Goal: Contribute content: Contribute content

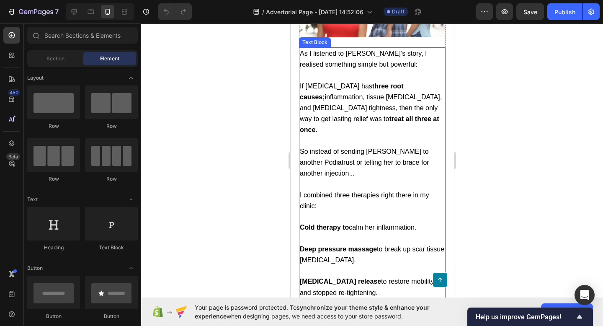
scroll to position [1519, 0]
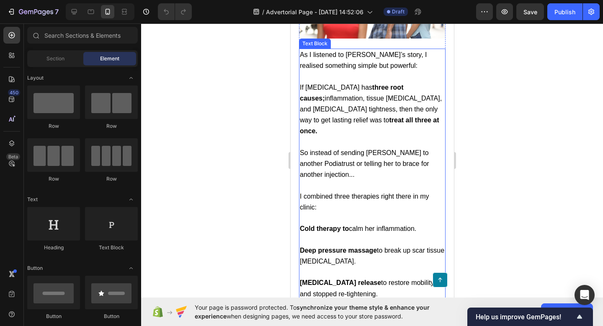
click at [376, 137] on p "If [MEDICAL_DATA] has three root causes; inflammation, tissue [MEDICAL_DATA], a…" at bounding box center [371, 109] width 145 height 55
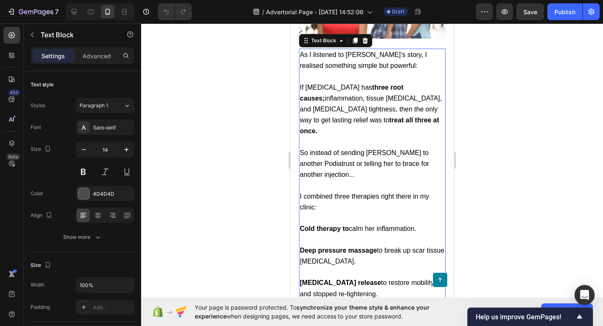
click at [420, 135] on span "If [MEDICAL_DATA] has three root causes; inflammation, tissue [MEDICAL_DATA], a…" at bounding box center [370, 109] width 142 height 51
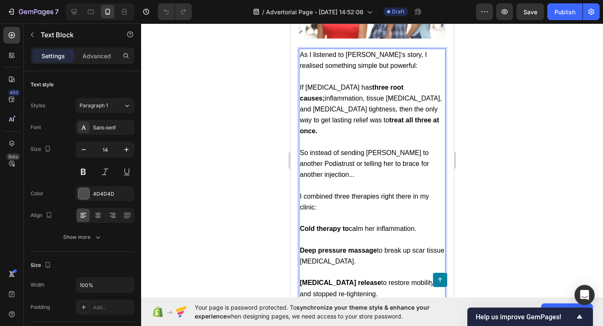
click at [426, 137] on p "If [MEDICAL_DATA] has three root causes; inflammation, tissue [MEDICAL_DATA], a…" at bounding box center [371, 109] width 145 height 55
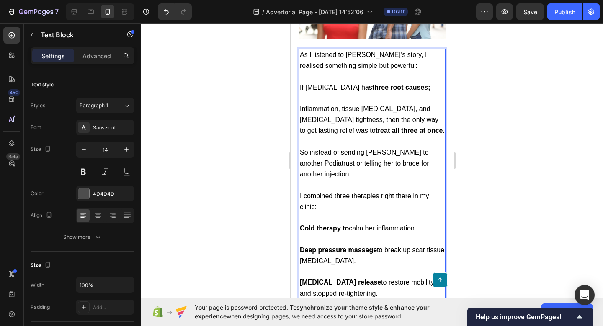
click at [342, 134] on span "Inflammation, tissue [MEDICAL_DATA], and [MEDICAL_DATA] tightness, then the onl…" at bounding box center [371, 119] width 145 height 29
click at [408, 134] on span "Inflammation. Tissue [MEDICAL_DATA], and [MEDICAL_DATA] tightness, then the onl…" at bounding box center [371, 119] width 145 height 29
click at [333, 134] on span "Inflammation. Tissue [MEDICAL_DATA]. [MEDICAL_DATA] tightness, then the only wa…" at bounding box center [371, 119] width 145 height 29
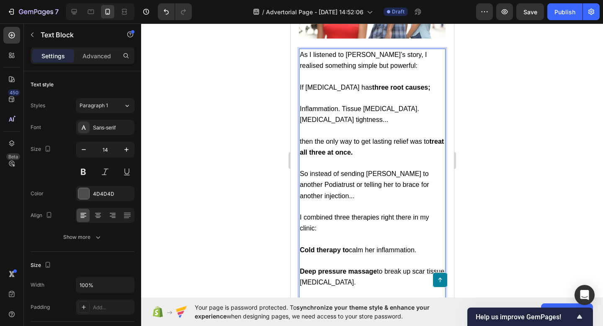
click at [399, 158] on p "then the only way to get lasting relief was to treat all three at once." at bounding box center [371, 147] width 145 height 22
click at [302, 156] on span "then the only way to get lasting relief was to treat all three at once." at bounding box center [371, 147] width 144 height 18
click at [340, 123] on span "Inflammation. Tissue [MEDICAL_DATA]. [MEDICAL_DATA] tightness..." at bounding box center [358, 114] width 119 height 18
click at [302, 123] on span "Inflammation. Tissue [MEDICAL_DATA]. [MEDICAL_DATA] tightness..." at bounding box center [358, 114] width 119 height 18
click at [350, 123] on span "1. Inflammation. Tissue [MEDICAL_DATA]. [MEDICAL_DATA] tightness..." at bounding box center [362, 114] width 127 height 18
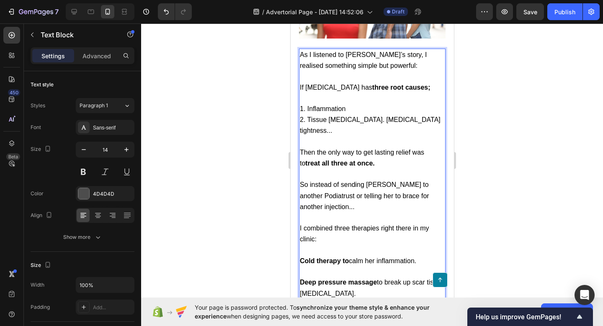
click at [361, 134] on span "2. Tissue [MEDICAL_DATA]. [MEDICAL_DATA] tightness..." at bounding box center [369, 125] width 141 height 18
click at [372, 136] on p "3. [MEDICAL_DATA] tightness..." at bounding box center [371, 130] width 145 height 11
click at [398, 103] on p "Rich Text Editor. Editing area: main" at bounding box center [371, 98] width 145 height 10
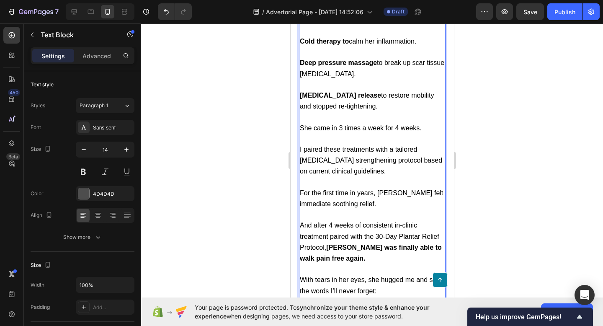
scroll to position [1739, 0]
click at [368, 174] on span "I paired these treatments with a tailored [MEDICAL_DATA] strengthening protocol…" at bounding box center [370, 159] width 142 height 29
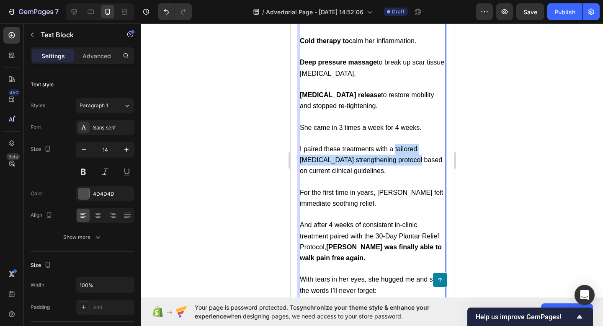
drag, startPoint x: 394, startPoint y: 211, endPoint x: 384, endPoint y: 224, distance: 15.5
click at [384, 174] on span "I paired these treatments with a tailored [MEDICAL_DATA] strengthening protocol…" at bounding box center [370, 159] width 142 height 29
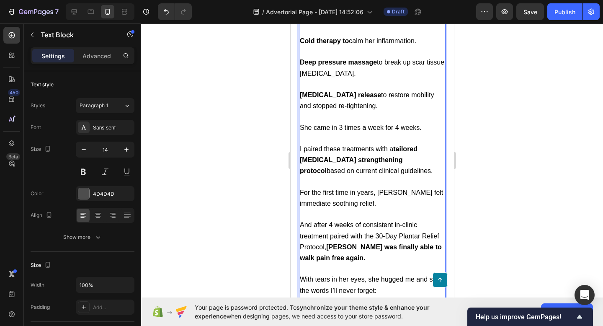
click at [384, 187] on p "Rich Text Editor. Editing area: main" at bounding box center [371, 182] width 145 height 10
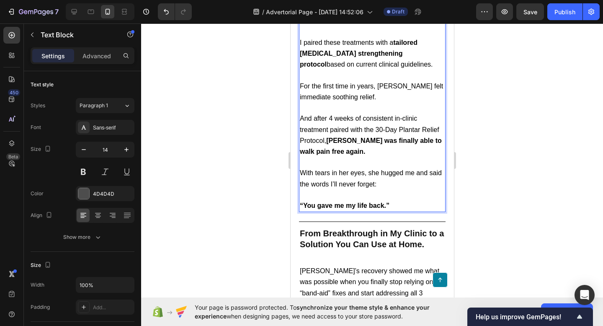
scroll to position [1845, 0]
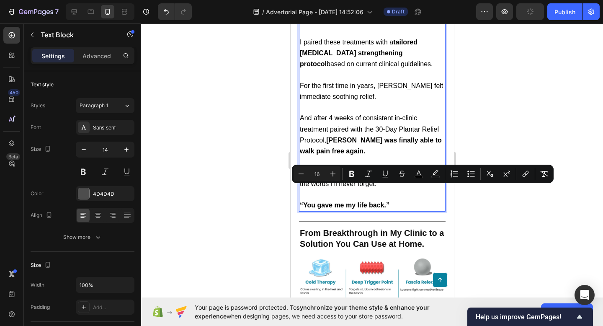
drag, startPoint x: 328, startPoint y: 202, endPoint x: 329, endPoint y: 192, distance: 9.6
click at [329, 155] on span "And after 4 weeks of consistent in-clinic treatment paired with the 30-Day Plan…" at bounding box center [370, 134] width 142 height 40
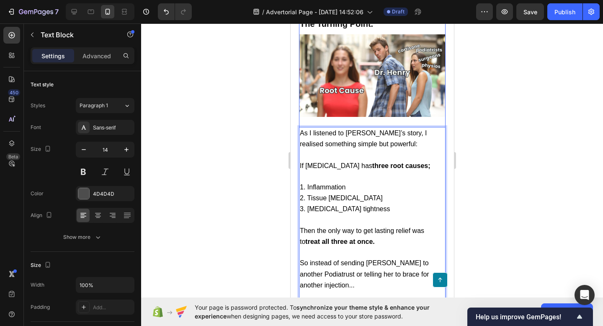
scroll to position [1448, 0]
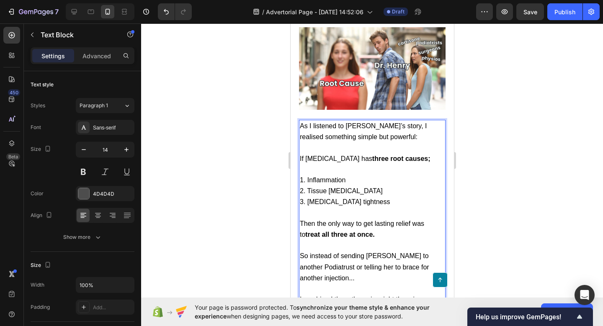
click at [494, 174] on div at bounding box center [372, 174] width 462 height 302
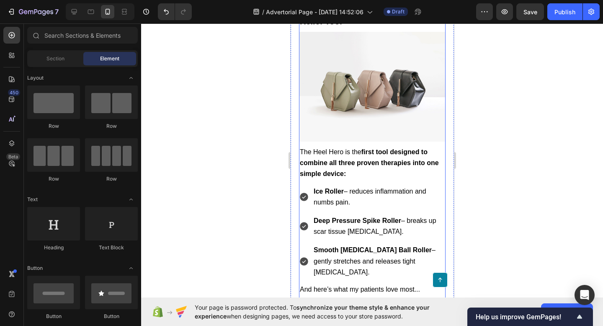
scroll to position [2458, 0]
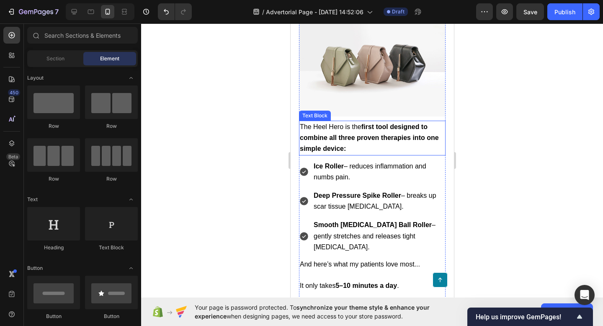
click at [397, 152] on strong "first tool designed to combine all three proven therapies into one simple devic…" at bounding box center [368, 137] width 139 height 29
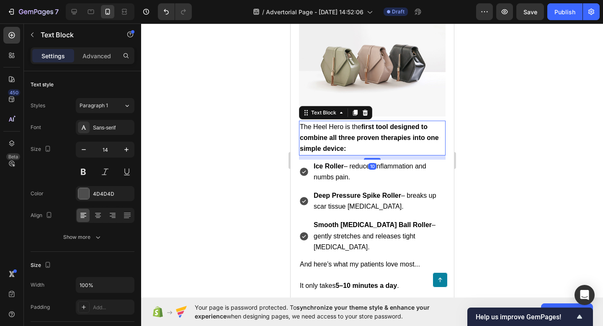
click at [396, 152] on strong "first tool designed to combine all three proven therapies into one simple devic…" at bounding box center [368, 137] width 139 height 29
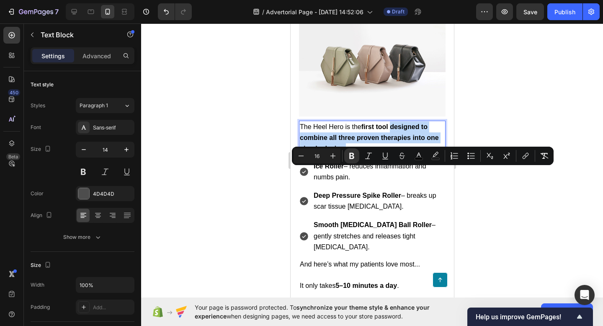
drag, startPoint x: 392, startPoint y: 174, endPoint x: 404, endPoint y: 195, distance: 24.6
click at [404, 155] on p "The Heel Hero is the first tool designed to combine all three proven therapies …" at bounding box center [371, 137] width 145 height 33
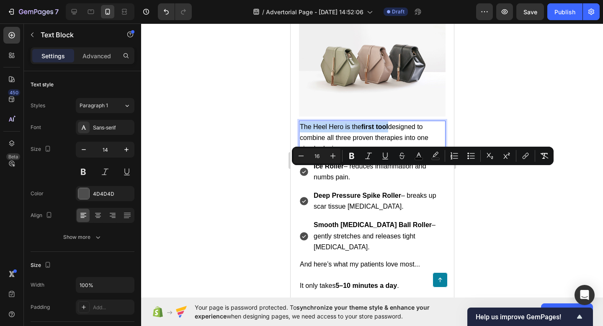
click at [404, 155] on p "The Heel Hero is the first tool designed to combine all three proven therapies …" at bounding box center [371, 137] width 145 height 33
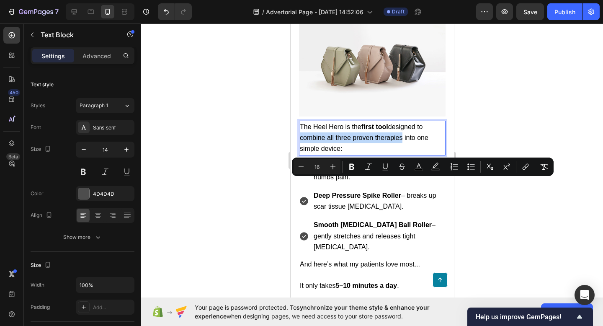
drag, startPoint x: 301, startPoint y: 183, endPoint x: 402, endPoint y: 188, distance: 101.5
click at [402, 155] on p "The Heel Hero is the first tool designed to combine all three proven therapies …" at bounding box center [371, 137] width 145 height 33
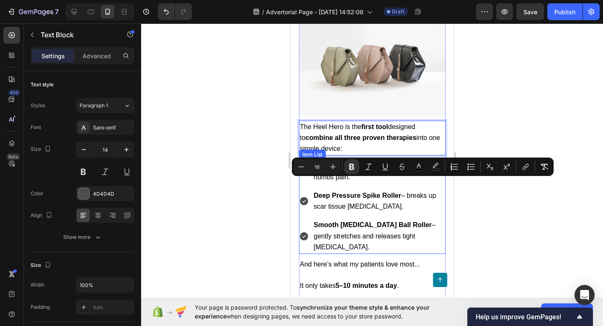
click at [405, 183] on p "Ice Roller – reduces inflammation and numbs pain." at bounding box center [378, 172] width 131 height 22
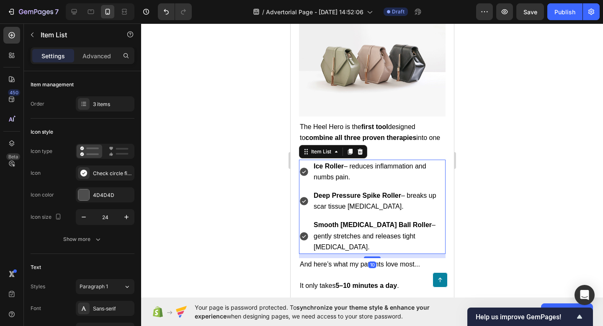
click at [503, 211] on div at bounding box center [372, 174] width 462 height 302
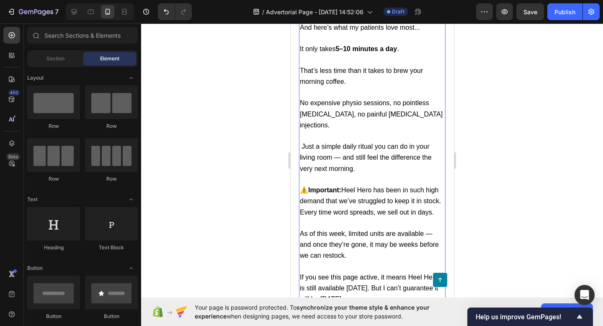
scroll to position [2697, 0]
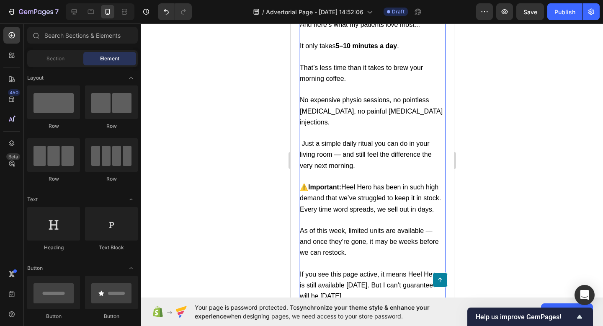
click at [378, 212] on span "⚠️ Important: Heel Hero has been in such high demand that we’ve struggled to ke…" at bounding box center [369, 197] width 141 height 29
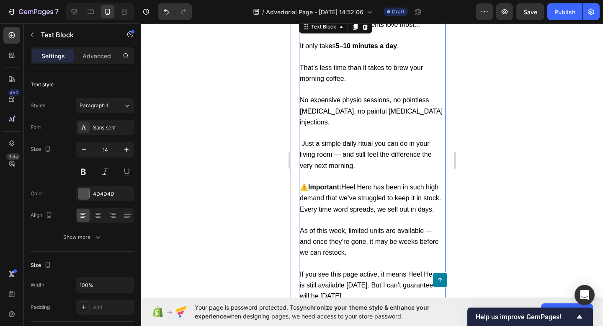
click at [440, 212] on span "⚠️ Important: Heel Hero has been in such high demand that we’ve struggled to ke…" at bounding box center [369, 197] width 141 height 29
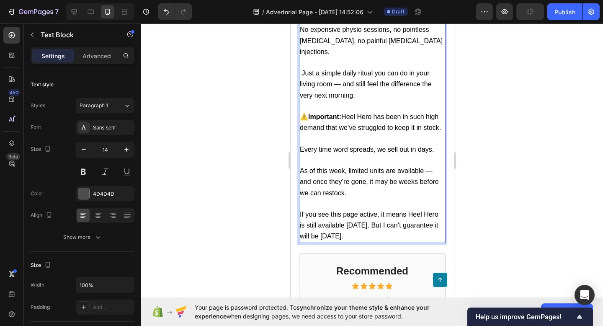
scroll to position [2778, 0]
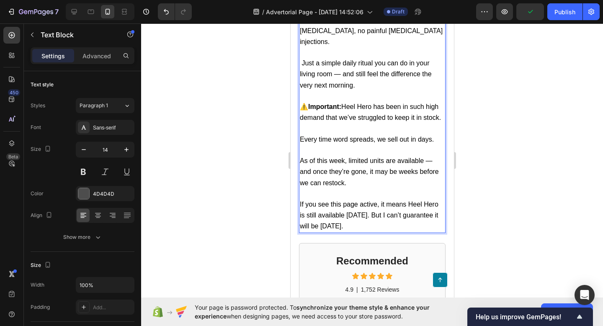
click at [475, 233] on div at bounding box center [372, 174] width 462 height 302
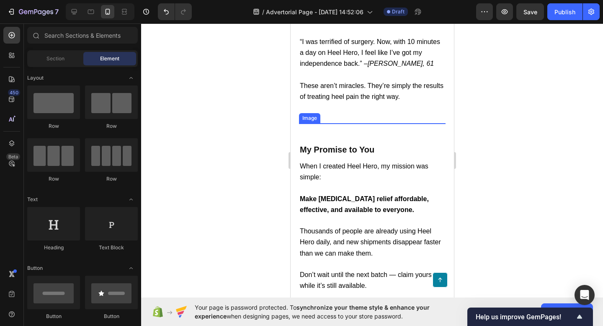
scroll to position [3427, 0]
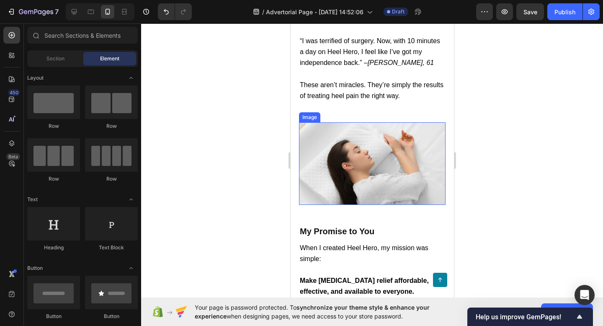
click at [382, 156] on img at bounding box center [372, 163] width 147 height 82
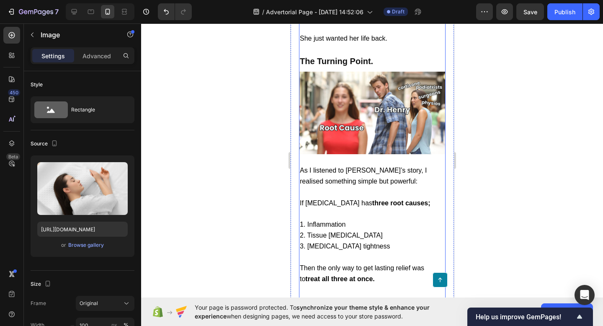
scroll to position [1403, 0]
click at [386, 155] on img at bounding box center [372, 113] width 147 height 82
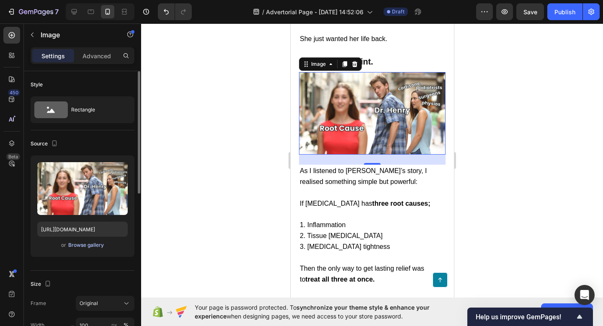
click at [73, 246] on div "Browse gallery" at bounding box center [86, 245] width 36 height 8
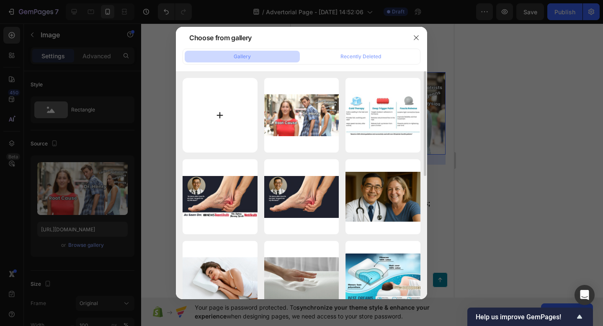
click at [218, 124] on input "file" at bounding box center [220, 115] width 75 height 75
type input "C:\fakepath\ChatGPT Image [DATE], 10_09_08 AM.png"
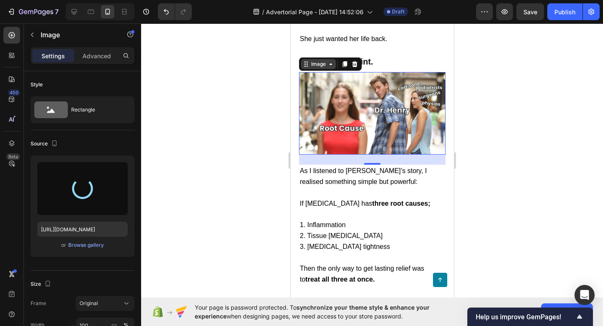
type input "[URL][DOMAIN_NAME]"
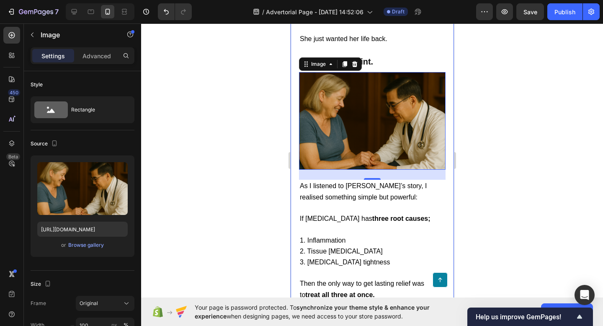
click at [461, 135] on div at bounding box center [372, 174] width 462 height 302
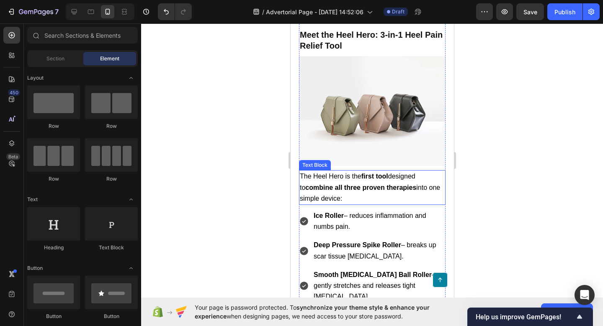
scroll to position [2409, 0]
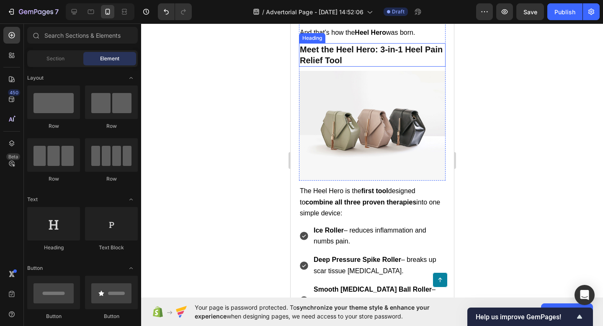
click at [333, 67] on h2 "Meet the Heel Hero: 3-in-1 Heel Pain Relief Tool" at bounding box center [372, 54] width 147 height 23
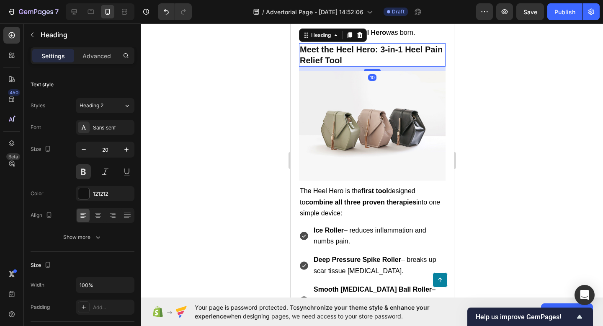
click at [341, 67] on h2 "Meet the Heel Hero: 3-in-1 Heel Pain Relief Tool" at bounding box center [372, 54] width 147 height 23
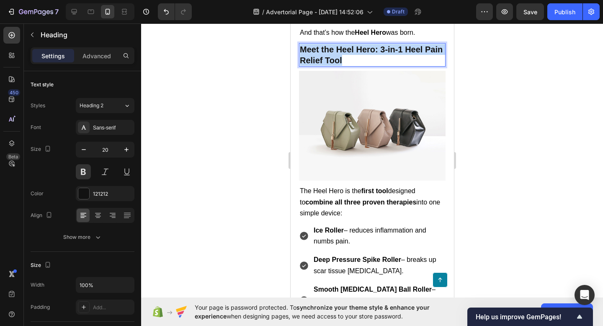
drag, startPoint x: 350, startPoint y: 107, endPoint x: 300, endPoint y: 95, distance: 51.1
click at [300, 66] on p "Meet the Heel Hero: 3-in-1 Heel Pain Relief Tool" at bounding box center [371, 55] width 145 height 22
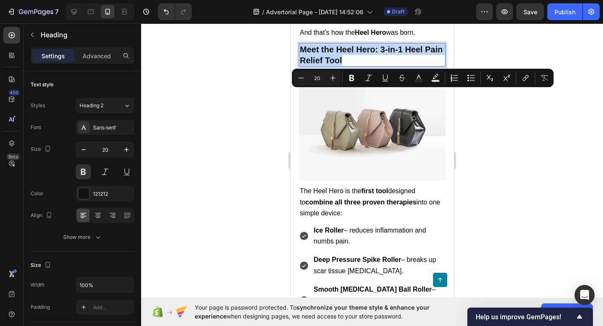
copy p "Meet the Heel Hero: 3-in-1 Heel Pain Relief Tool"
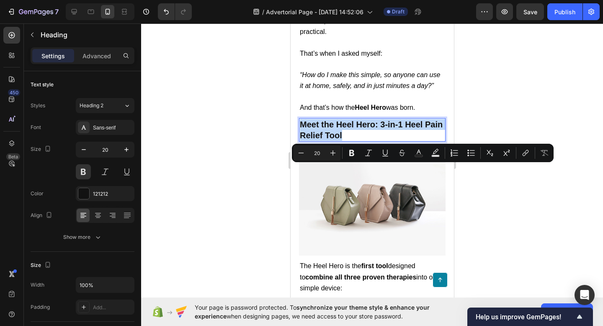
scroll to position [2313, 0]
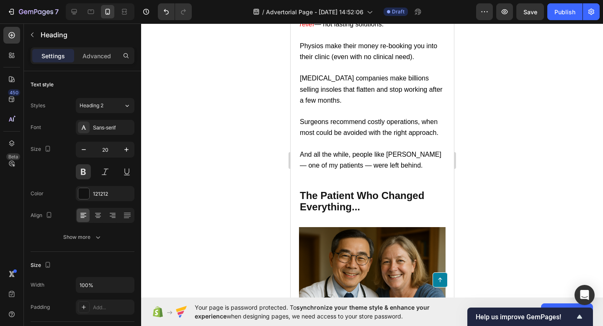
type input "16"
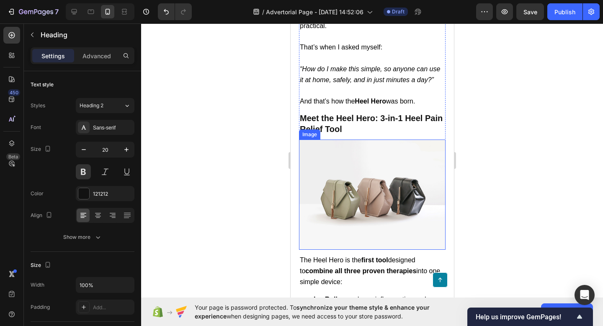
scroll to position [2437, 0]
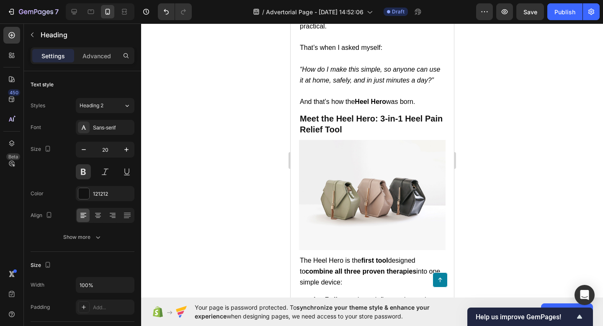
click at [368, 180] on img at bounding box center [372, 195] width 147 height 110
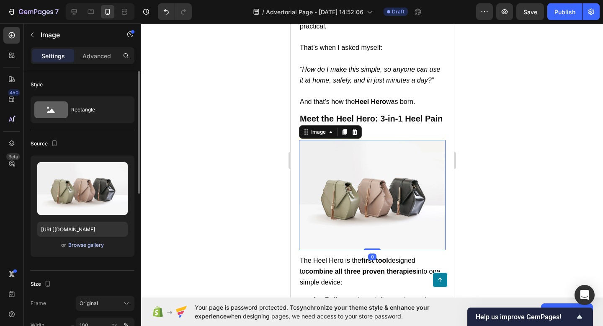
click at [90, 247] on div "Browse gallery" at bounding box center [86, 245] width 36 height 8
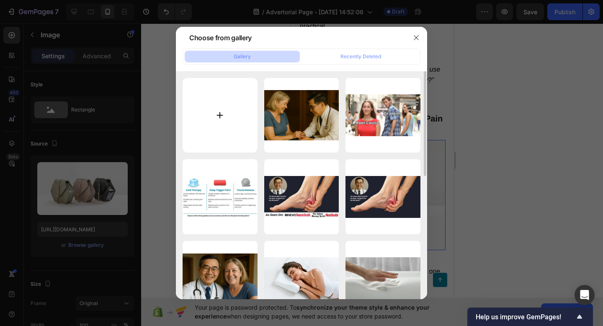
click at [227, 115] on input "file" at bounding box center [220, 115] width 75 height 75
type input "C:\fakepath\ChatGPT Image [DATE], 10_29_52 AM.png"
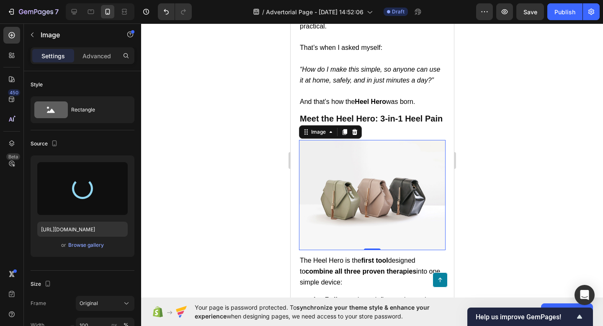
type input "[URL][DOMAIN_NAME]"
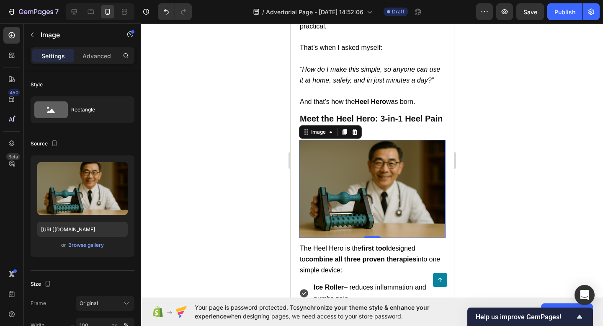
click at [512, 184] on div at bounding box center [372, 174] width 462 height 302
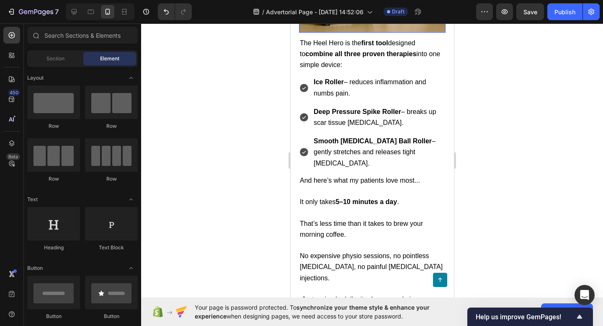
scroll to position [2500, 0]
